Goal: Task Accomplishment & Management: Complete application form

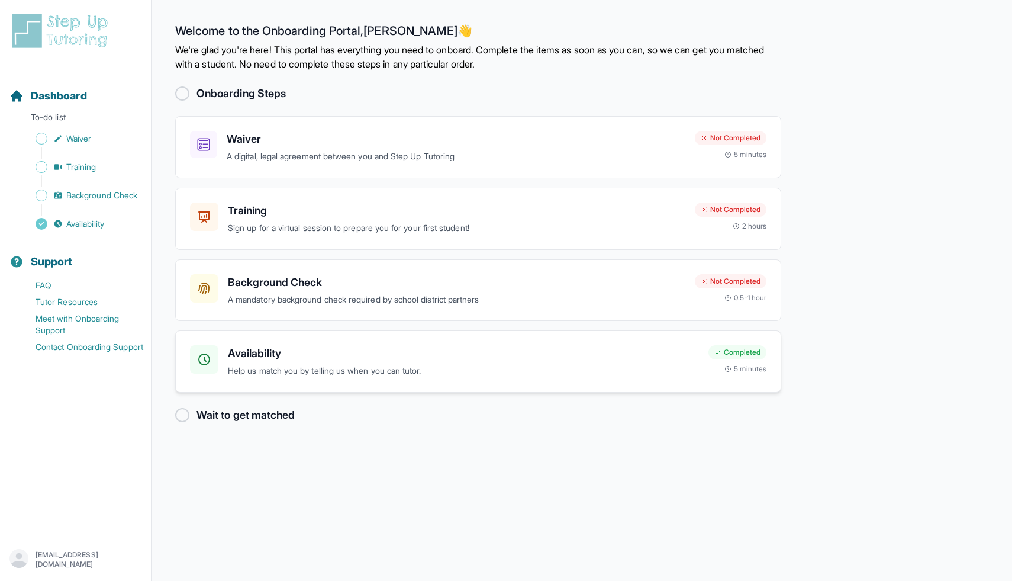
click at [504, 350] on h3 "Availability" at bounding box center [463, 353] width 471 height 17
click at [382, 146] on h3 "Waiver" at bounding box center [456, 139] width 459 height 17
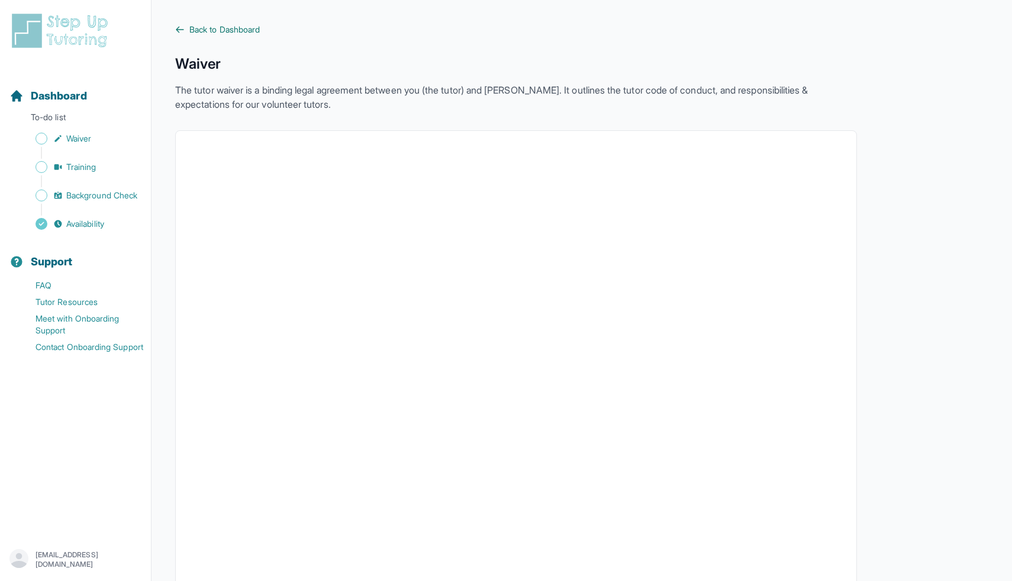
click at [197, 27] on span "Back to Dashboard" at bounding box center [224, 30] width 70 height 12
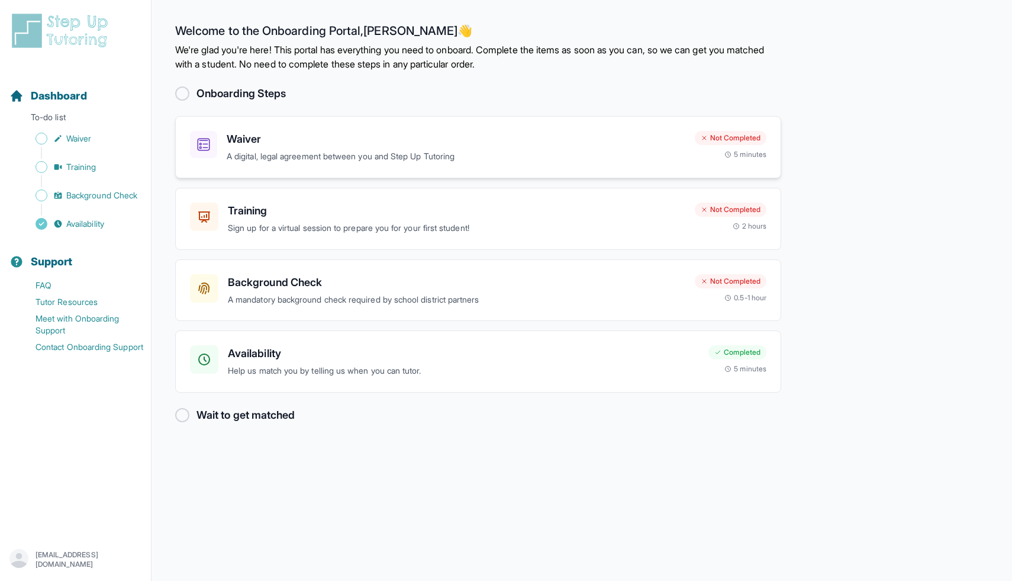
click at [401, 146] on h3 "Waiver" at bounding box center [456, 139] width 459 height 17
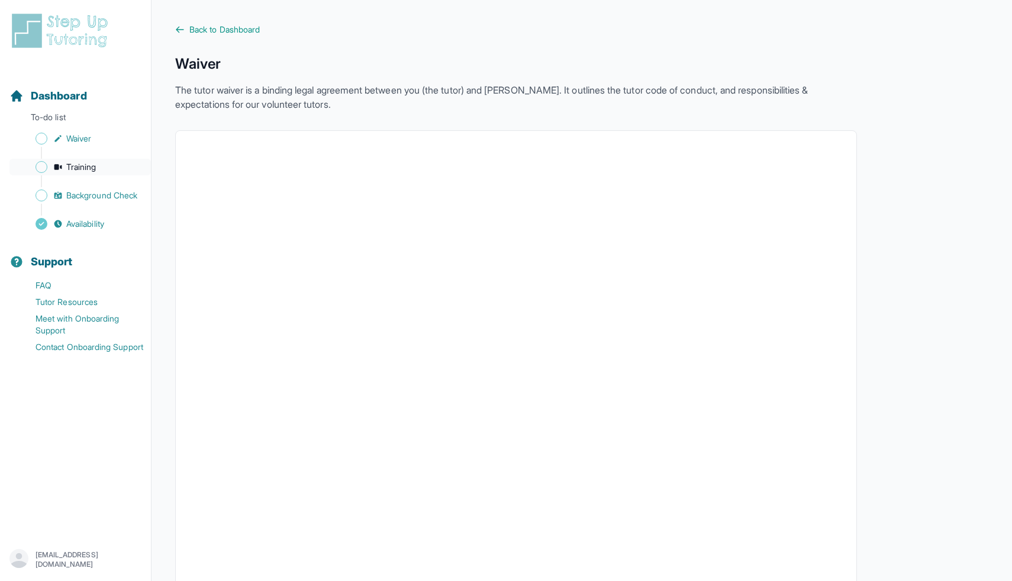
click at [89, 169] on span "Training" at bounding box center [81, 167] width 30 height 12
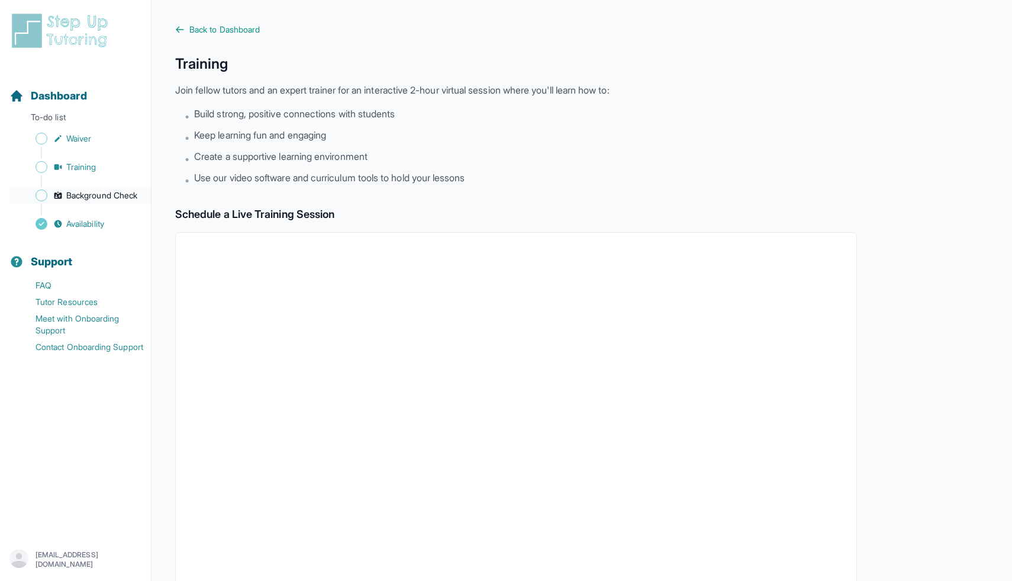
click at [105, 191] on span "Background Check" at bounding box center [101, 195] width 71 height 12
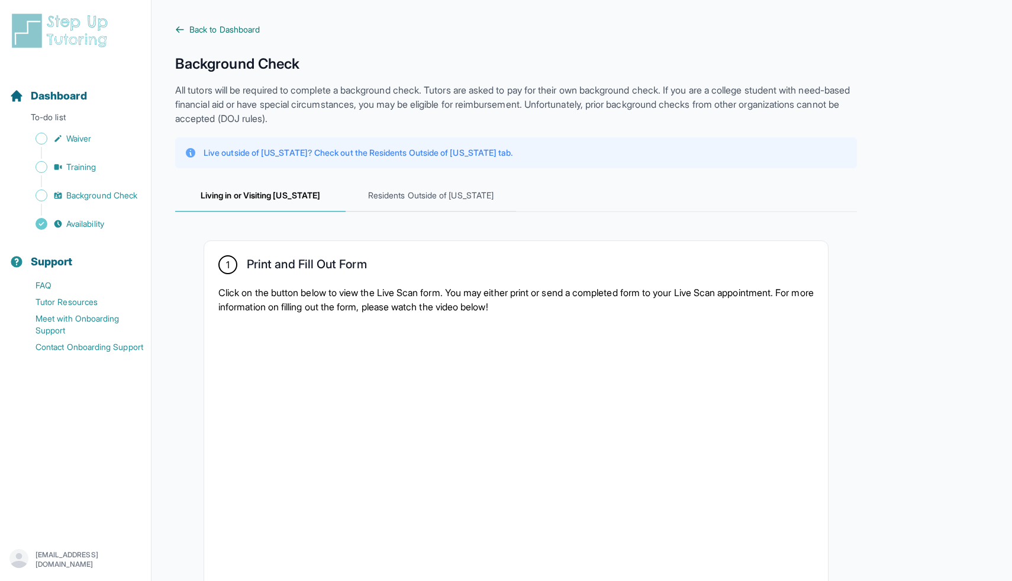
click at [223, 24] on span "Back to Dashboard" at bounding box center [224, 30] width 70 height 12
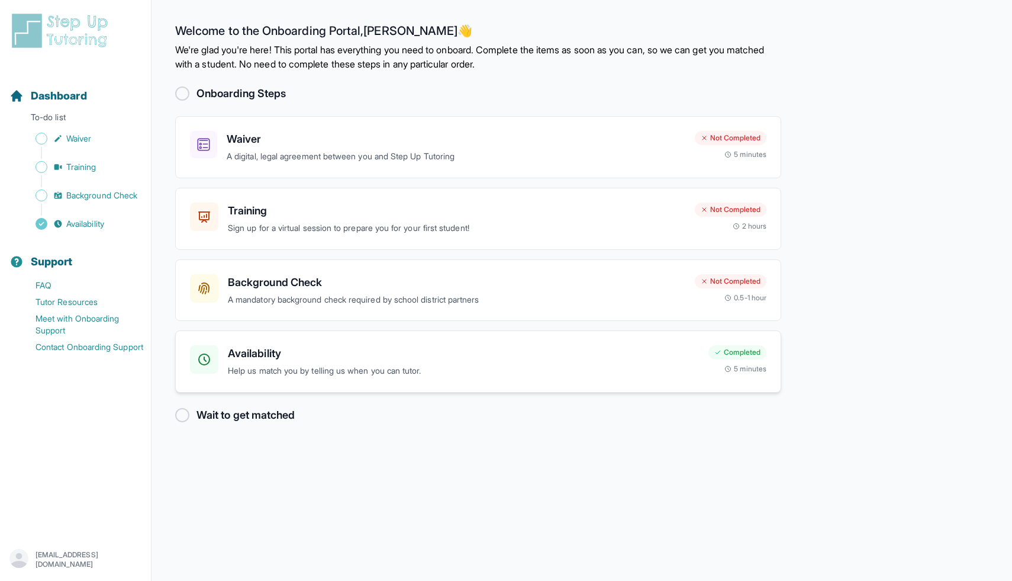
click at [333, 361] on h3 "Availability" at bounding box center [463, 353] width 471 height 17
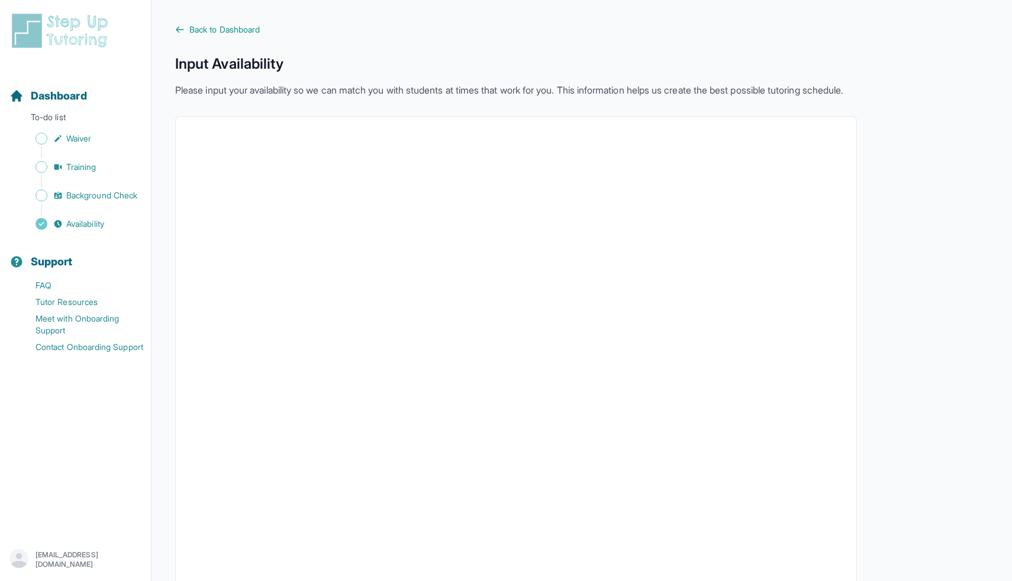
click at [241, 37] on div "Back to Dashboard Input Availability Please input your availability so we can m…" at bounding box center [516, 327] width 682 height 607
click at [236, 27] on span "Back to Dashboard" at bounding box center [224, 30] width 70 height 12
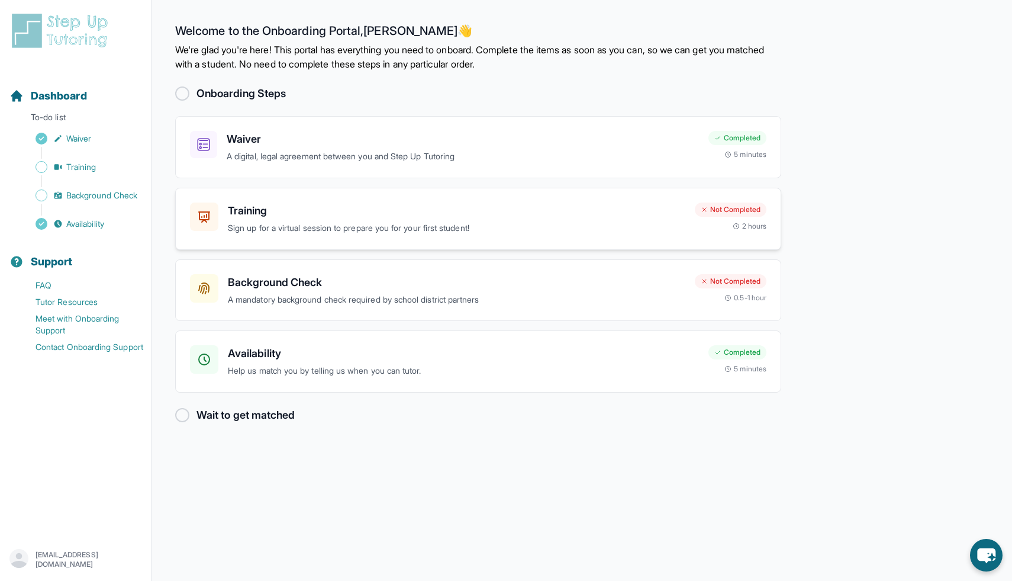
click at [341, 221] on p "Sign up for a virtual session to prepare you for your first student!" at bounding box center [457, 228] width 458 height 14
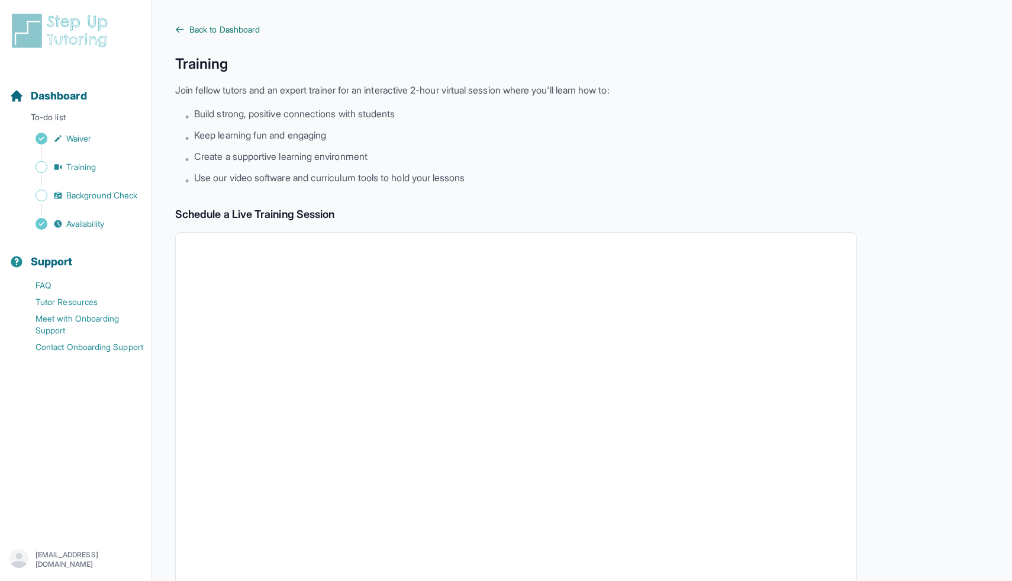
click at [216, 24] on span "Back to Dashboard" at bounding box center [224, 30] width 70 height 12
